Goal: Task Accomplishment & Management: Manage account settings

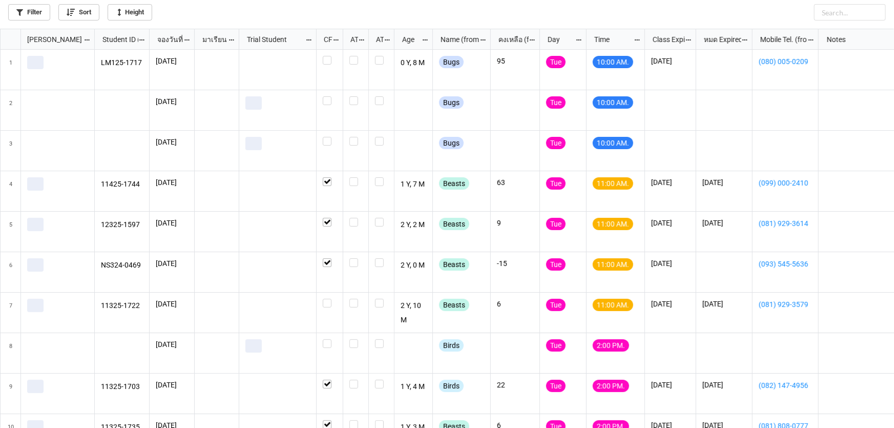
scroll to position [393, 888]
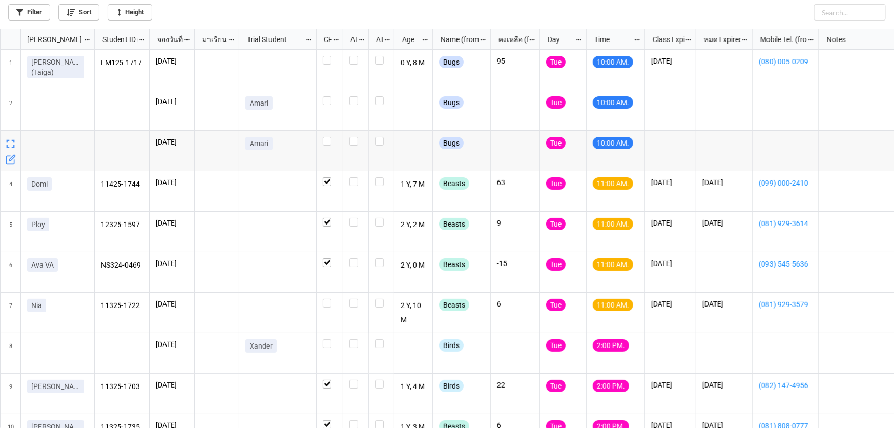
click at [8, 162] on icon "grid" at bounding box center [11, 159] width 10 height 10
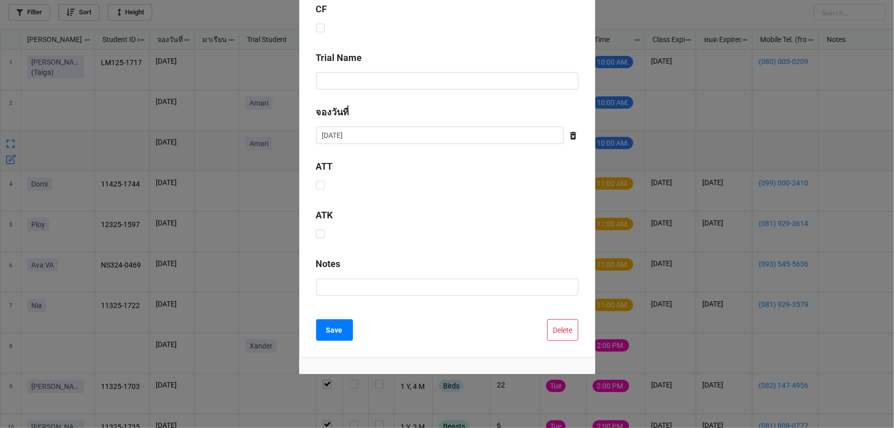
scroll to position [379, 0]
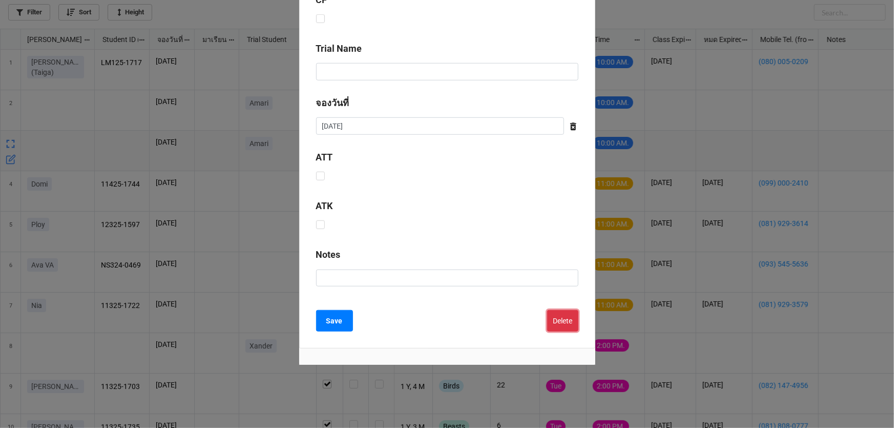
click at [553, 324] on button "Delete" at bounding box center [562, 321] width 31 height 22
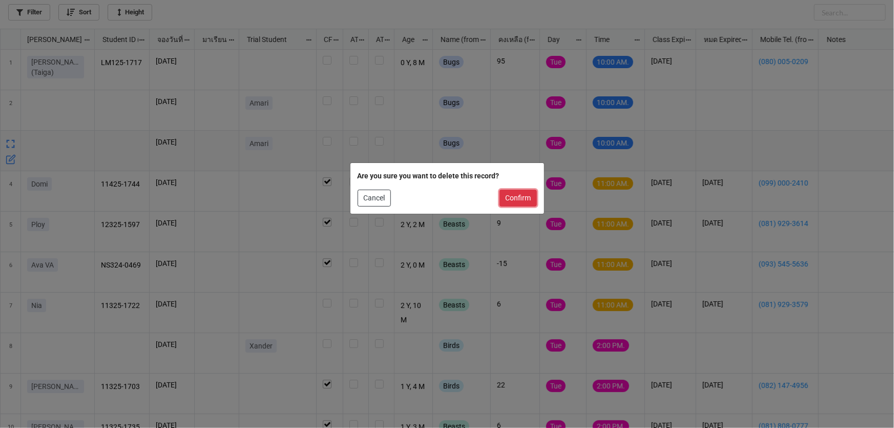
click at [509, 200] on button "Confirm" at bounding box center [517, 198] width 37 height 17
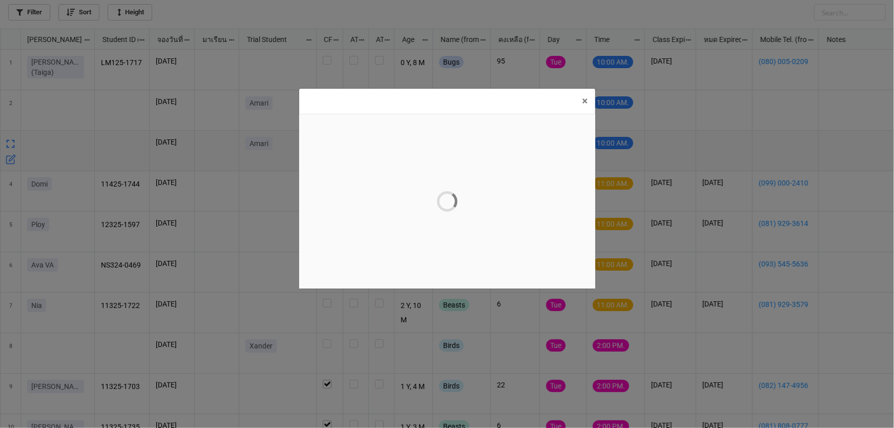
scroll to position [0, 0]
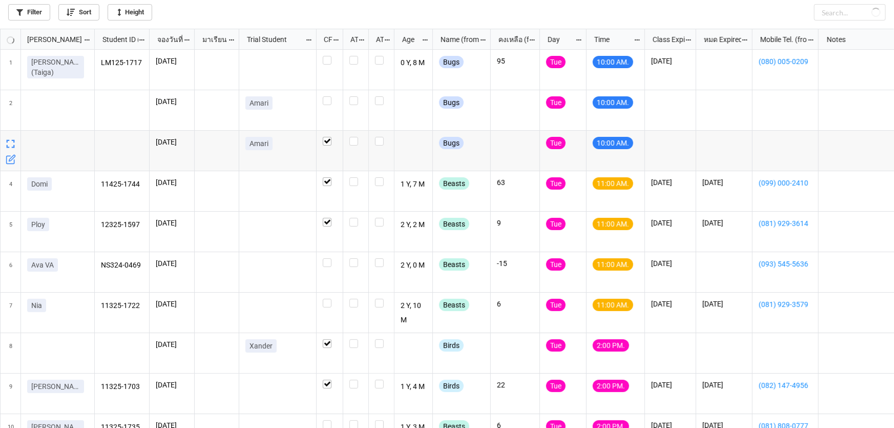
checkbox input "true"
checkbox input "false"
checkbox input "true"
checkbox input "false"
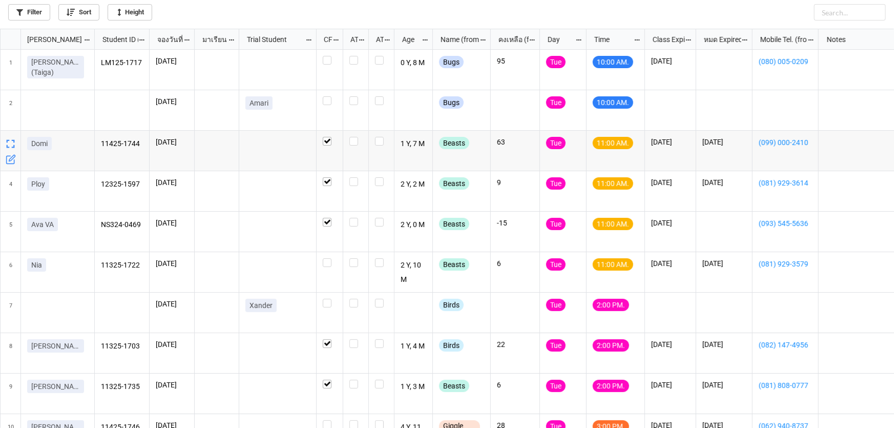
click at [10, 157] on icon "grid" at bounding box center [11, 159] width 10 height 10
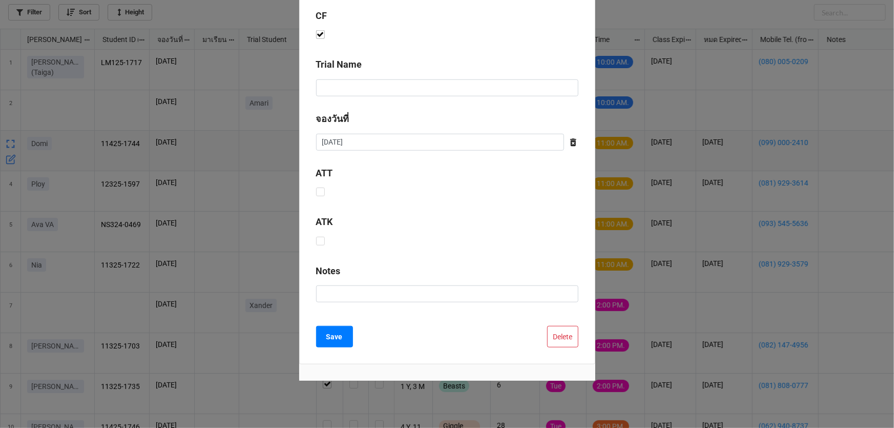
scroll to position [415, 0]
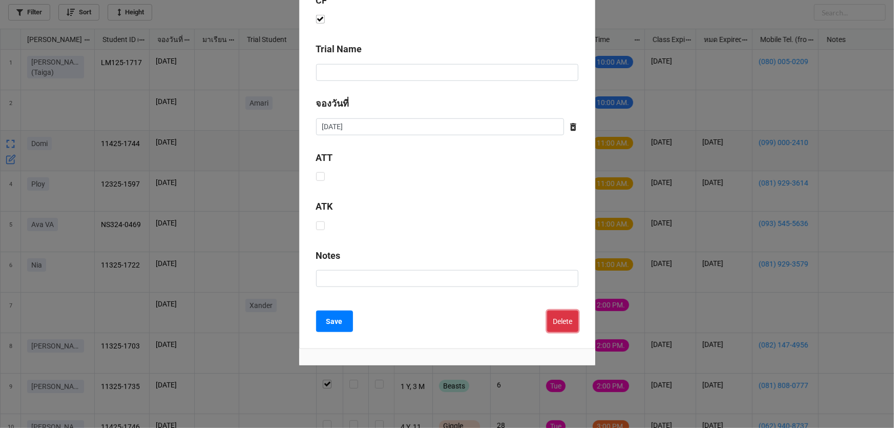
click at [553, 317] on button "Delete" at bounding box center [562, 321] width 31 height 22
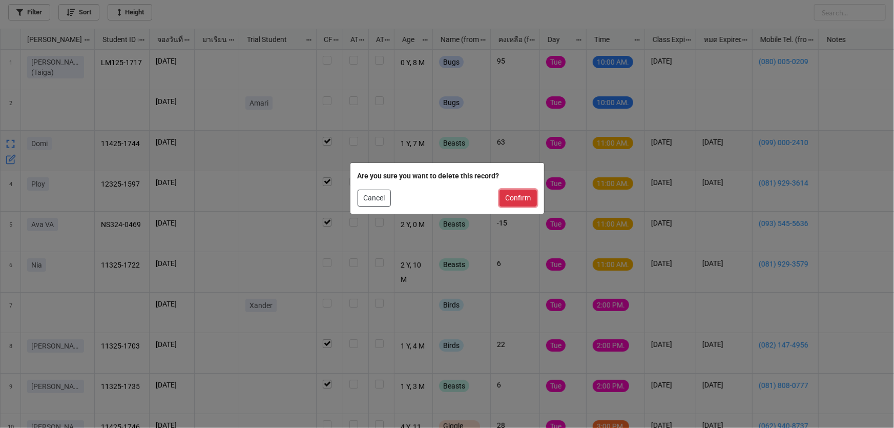
click at [509, 201] on button "Confirm" at bounding box center [517, 198] width 37 height 17
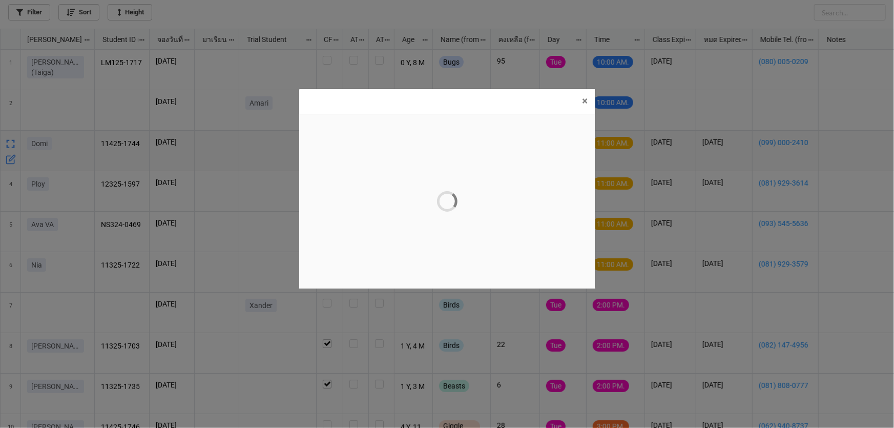
scroll to position [0, 0]
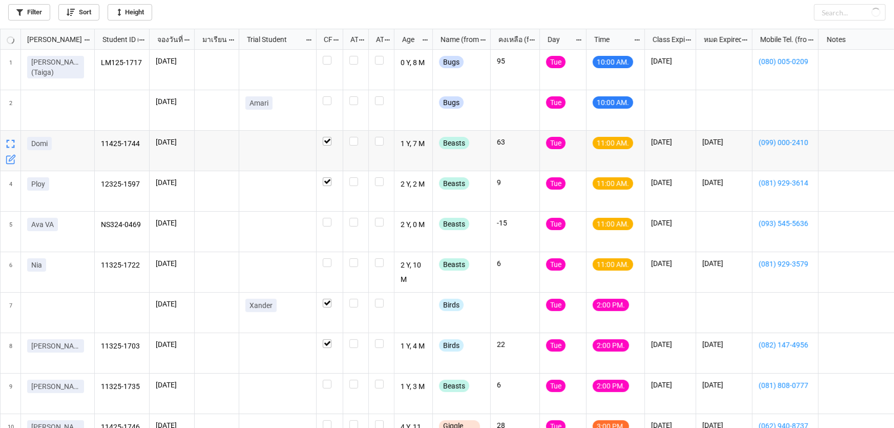
checkbox input "false"
checkbox input "true"
checkbox input "false"
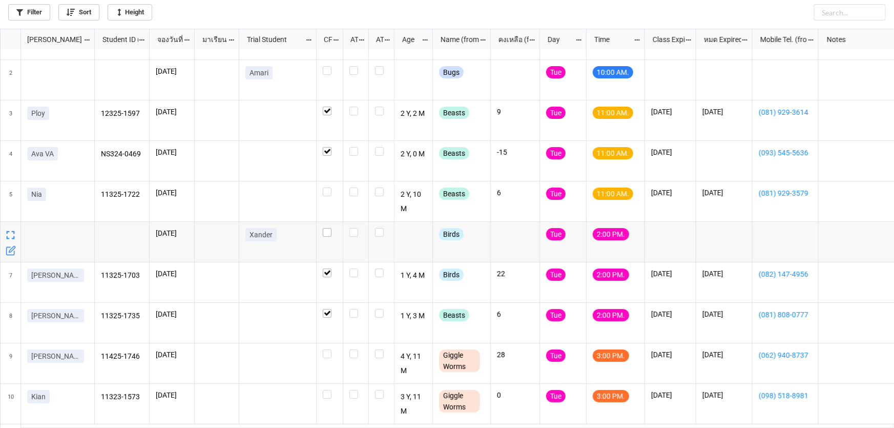
scroll to position [93, 0]
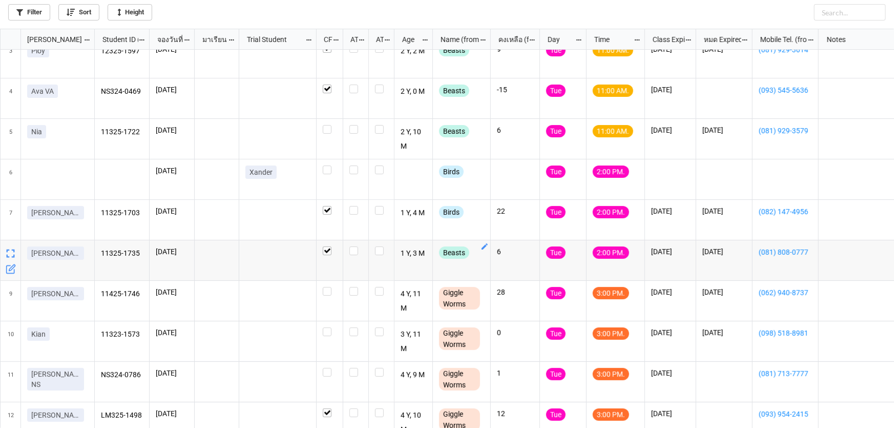
click at [482, 248] on icon "grid" at bounding box center [484, 246] width 6 height 6
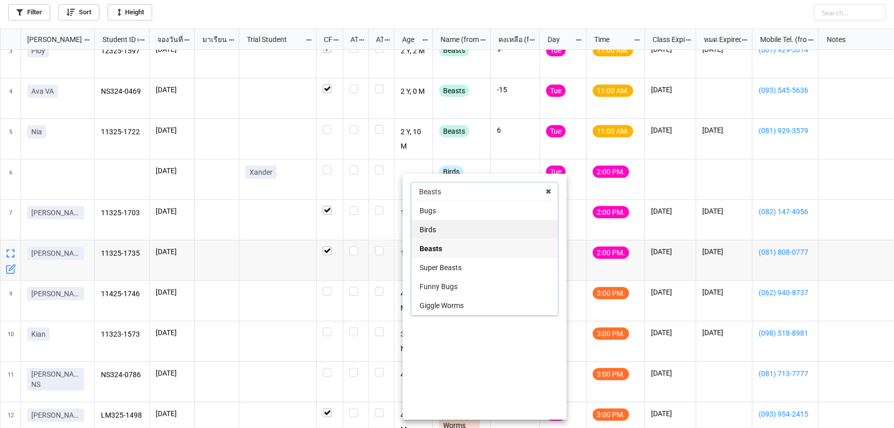
click at [433, 230] on span "Birds" at bounding box center [427, 229] width 16 height 8
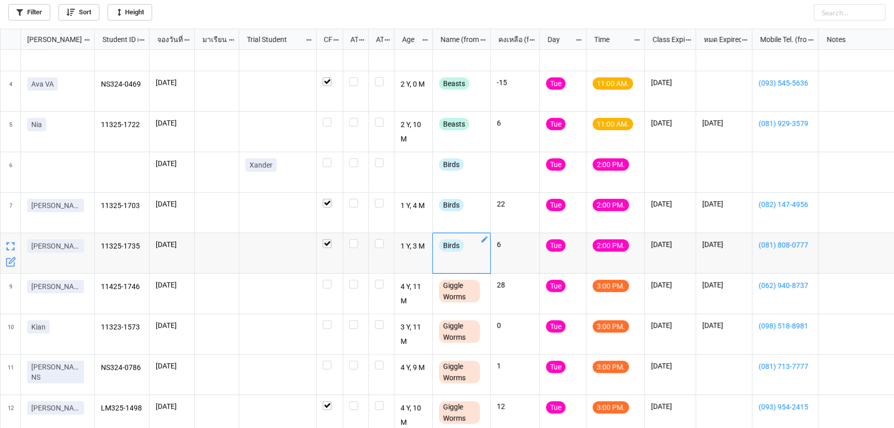
scroll to position [0, 0]
